Goal: Transaction & Acquisition: Purchase product/service

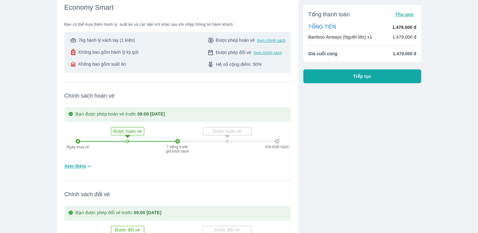
scroll to position [220, 0]
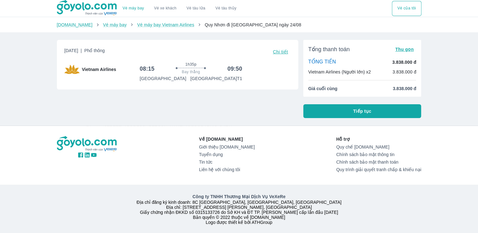
click at [281, 50] on span "Chi tiết" at bounding box center [280, 51] width 15 height 5
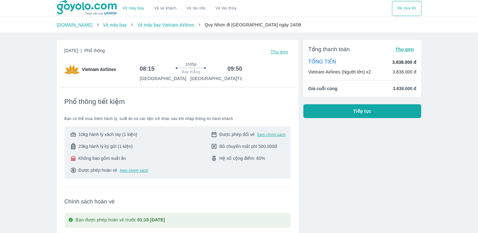
click at [121, 137] on span "10kg hành lý xách tay (1 kiện)" at bounding box center [107, 134] width 59 height 6
click at [121, 145] on span "23kg hành lý ký gửi (1 kiện)" at bounding box center [105, 146] width 54 height 6
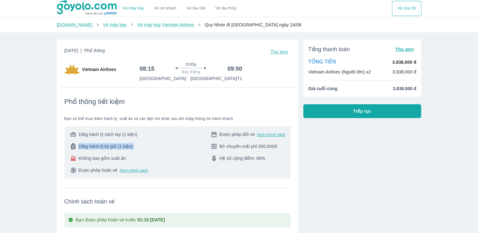
click at [121, 145] on span "23kg hành lý ký gửi (1 kiện)" at bounding box center [105, 146] width 54 height 6
click at [114, 138] on div "10kg hành lý xách tay (1 kiện) 23kg hành lý ký gửi (1 kiện) Không bao gồm suất …" at bounding box center [108, 152] width 79 height 42
click at [113, 133] on span "10kg hành lý xách tay (1 kiện)" at bounding box center [107, 134] width 59 height 6
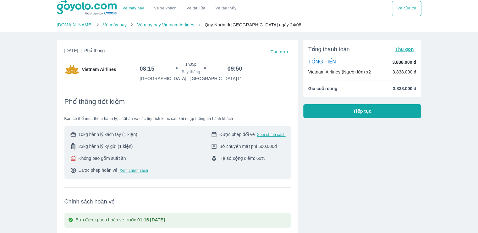
click at [110, 145] on span "23kg hành lý ký gửi (1 kiện)" at bounding box center [105, 146] width 54 height 6
click at [107, 159] on span "Không bao gồm suất ăn" at bounding box center [101, 158] width 47 height 6
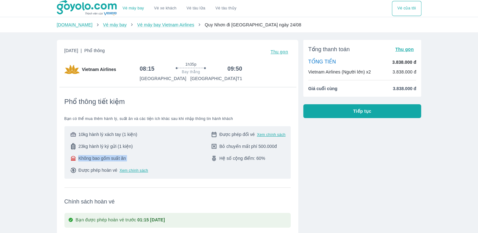
click at [107, 158] on span "Không bao gồm suất ăn" at bounding box center [101, 158] width 47 height 6
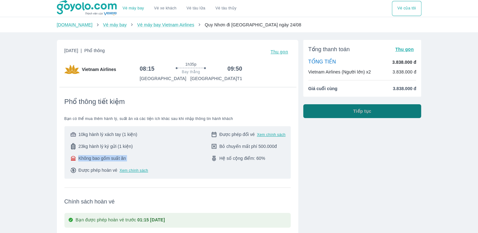
click at [366, 108] on span "Tiếp tục" at bounding box center [362, 111] width 18 height 6
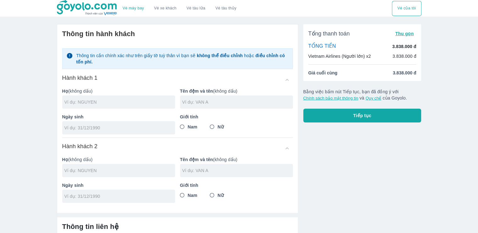
click at [118, 100] on input "text" at bounding box center [119, 102] width 111 height 6
type input "[PERSON_NAME]"
click at [209, 105] on input "text" at bounding box center [237, 102] width 111 height 6
type input "NGOC HUY"
click at [123, 123] on div at bounding box center [118, 127] width 113 height 13
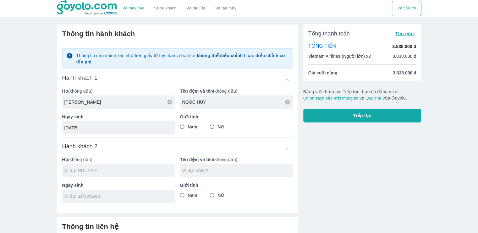
type input "[DATE]"
click at [192, 129] on span "Nam" at bounding box center [193, 127] width 10 height 6
click at [188, 129] on input "Nam" at bounding box center [182, 126] width 11 height 11
radio input "true"
click at [122, 168] on input "text" at bounding box center [119, 171] width 111 height 6
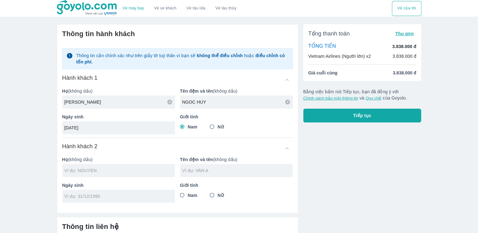
type input "[PERSON_NAME]"
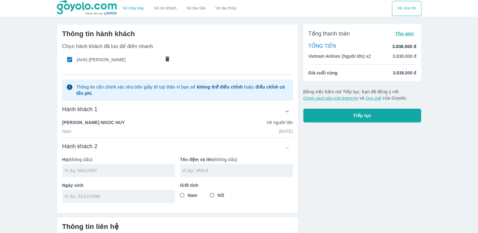
click at [104, 170] on input "text" at bounding box center [119, 171] width 111 height 6
type input "[PERSON_NAME]"
click at [232, 169] on input "text" at bounding box center [237, 171] width 111 height 6
type input "THI TRANG THO"
click at [71, 195] on input "tel" at bounding box center [116, 196] width 104 height 6
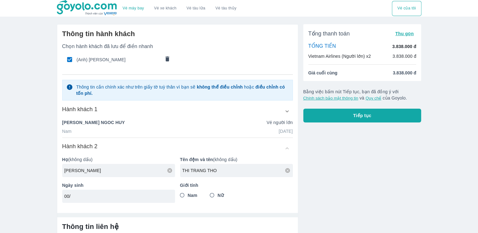
type input "0"
type input "[DATE]"
click at [219, 198] on label "Nữ" at bounding box center [215, 195] width 17 height 11
click at [218, 198] on input "Nữ" at bounding box center [212, 195] width 11 height 11
radio input "true"
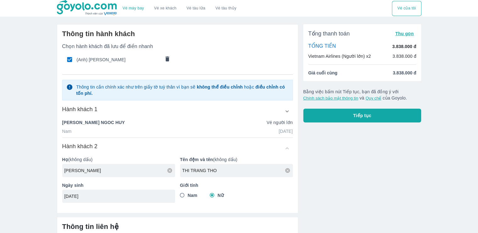
click at [320, 180] on div "Tổng thanh toán Thu gọn TỔNG TIỀN 3.838.000 đ Vietnam Airlines (Người lớn) x2 3…" at bounding box center [359, 160] width 123 height 283
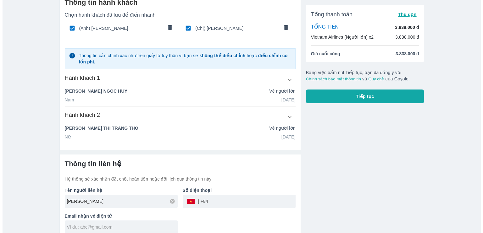
scroll to position [37, 0]
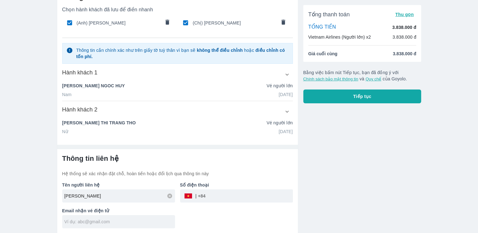
click at [126, 222] on input "text" at bounding box center [119, 222] width 111 height 6
type input "[EMAIL_ADDRESS][DOMAIN_NAME]"
click at [214, 196] on input "tel" at bounding box center [249, 196] width 87 height 15
type input "0333485955"
click at [326, 95] on button "Tiếp tục" at bounding box center [362, 97] width 118 height 14
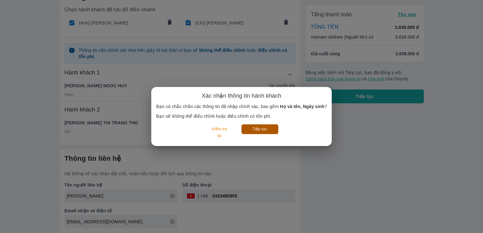
click at [262, 131] on button "Tiếp tục" at bounding box center [259, 129] width 37 height 10
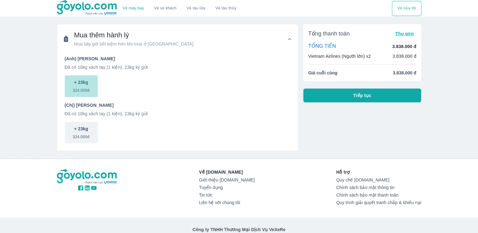
click at [75, 84] on p "+ 23kg" at bounding box center [81, 82] width 14 height 6
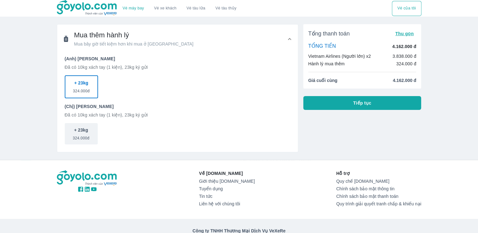
click at [75, 84] on p "+ 23kg" at bounding box center [81, 83] width 14 height 6
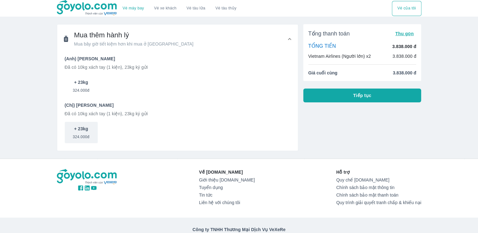
click at [77, 91] on span "324.000đ" at bounding box center [81, 90] width 17 height 8
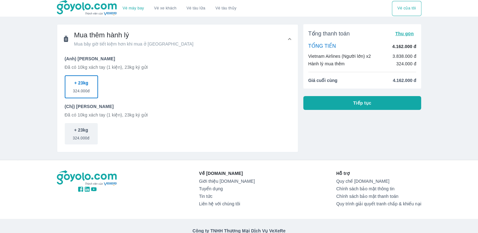
click at [80, 91] on span "324.000đ" at bounding box center [81, 90] width 17 height 8
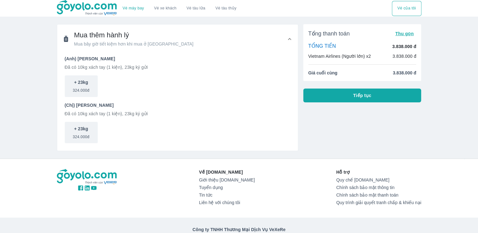
click at [371, 95] on button "Tiếp tục" at bounding box center [362, 96] width 118 height 14
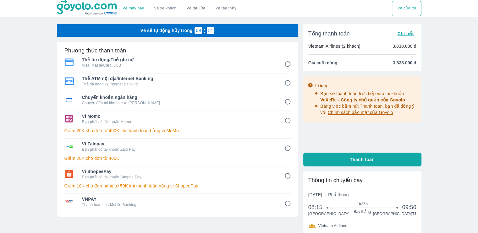
click at [285, 120] on input "4" at bounding box center [288, 121] width 12 height 12
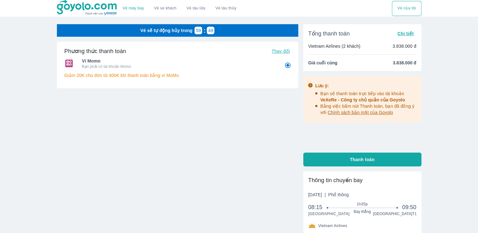
click at [355, 160] on span "Thanh toán" at bounding box center [362, 160] width 25 height 6
radio input "true"
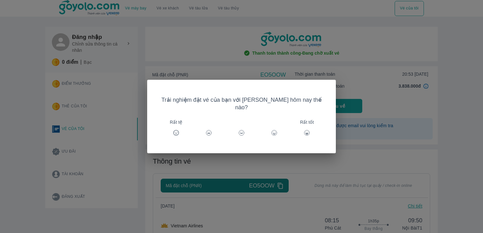
click at [306, 134] on icon at bounding box center [307, 134] width 2 height 1
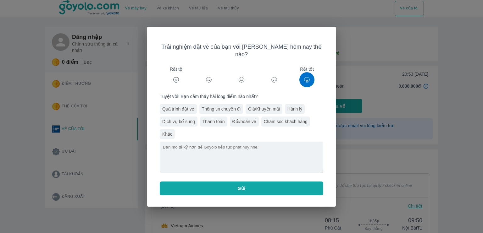
click at [177, 104] on div "Quá trình đặt vé" at bounding box center [178, 109] width 37 height 10
click at [211, 182] on button "Gửi" at bounding box center [241, 189] width 163 height 14
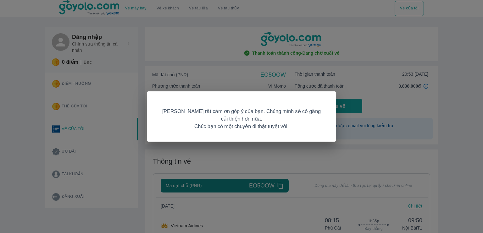
click at [292, 152] on div "Goyolo rất cảm ơn góp ý của bạn. Chúng mình sẽ cố gắng cải thiện hơn nữa. Chúc …" at bounding box center [241, 116] width 483 height 233
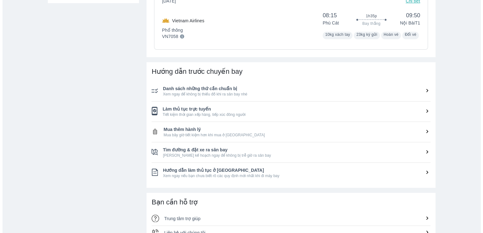
scroll to position [111, 0]
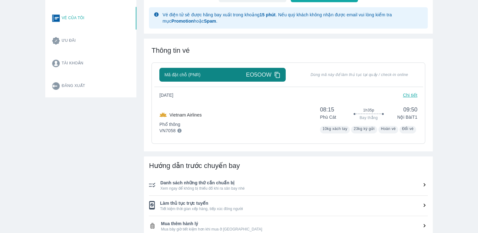
click at [414, 94] on p "Chi tiết" at bounding box center [410, 95] width 14 height 6
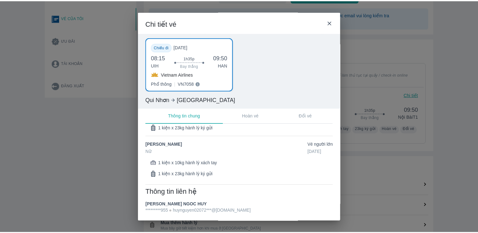
scroll to position [18, 0]
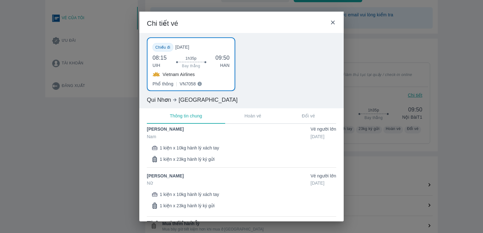
click at [336, 23] on div "Chi tiết vé" at bounding box center [241, 22] width 204 height 21
click at [335, 23] on icon at bounding box center [332, 22] width 7 height 7
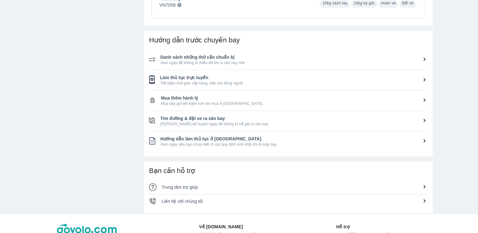
scroll to position [205, 0]
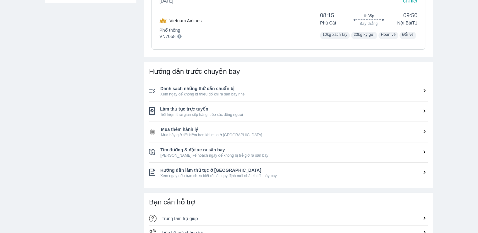
click at [330, 92] on span "Xem ngay để không bị thiếu đồ khi ra sân bay nhé" at bounding box center [294, 94] width 268 height 5
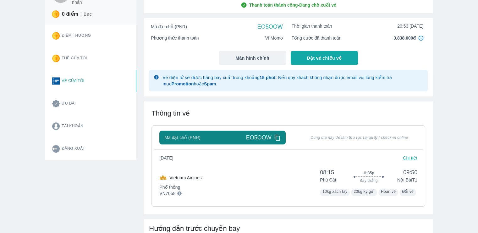
scroll to position [0, 0]
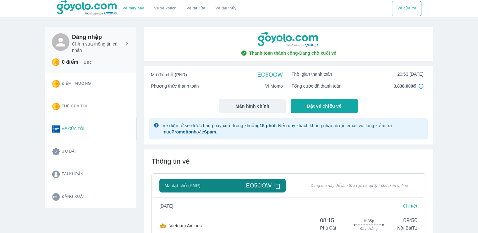
click at [409, 9] on button "Vé của tôi" at bounding box center [406, 8] width 29 height 15
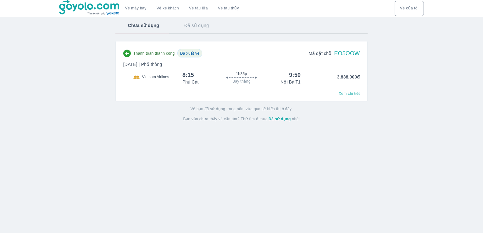
click at [274, 69] on div "Thanh toán thành công Đã xuất vé Mã đặt chỗ EO5OOW Chủ nhật, 24 Thg 08 2025 | P…" at bounding box center [241, 67] width 236 height 36
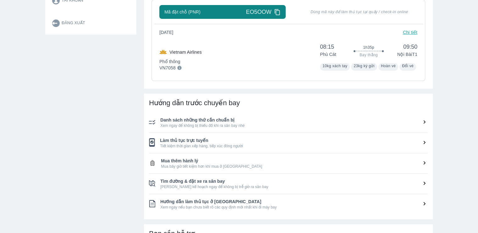
scroll to position [237, 0]
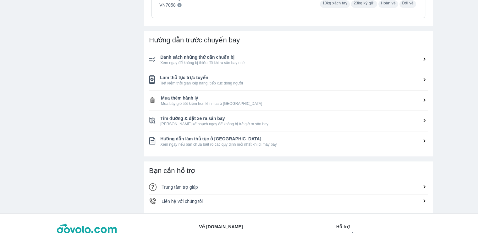
click at [346, 78] on span "Làm thủ tục trực tuyến" at bounding box center [294, 78] width 268 height 6
click at [423, 79] on icon at bounding box center [424, 79] width 7 height 7
click at [424, 81] on icon at bounding box center [424, 79] width 7 height 7
click at [177, 78] on span "Làm thủ tục trực tuyến" at bounding box center [294, 78] width 268 height 6
